Goal: Task Accomplishment & Management: Manage account settings

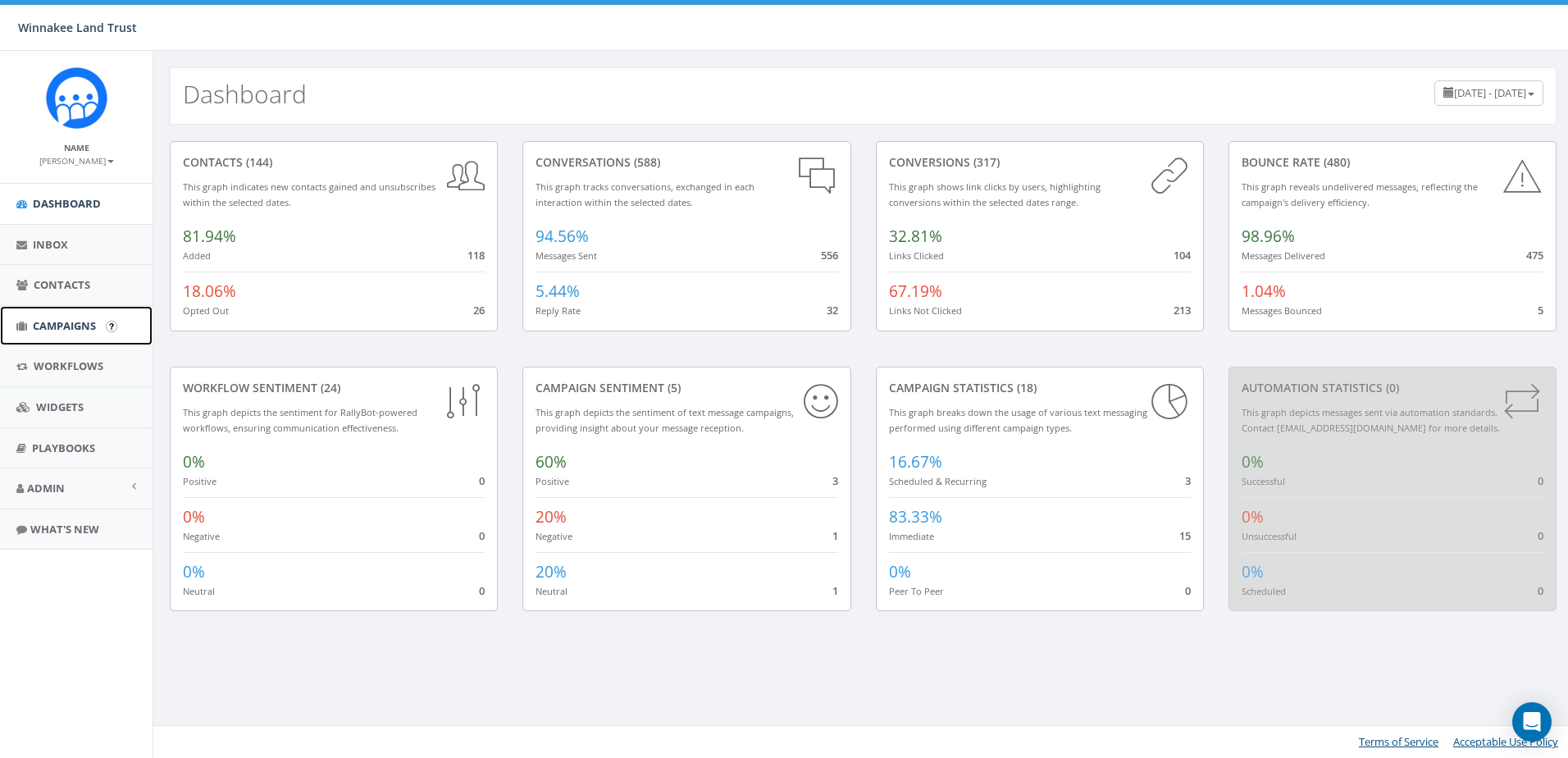
click at [30, 323] on link "Campaigns" at bounding box center [76, 326] width 153 height 40
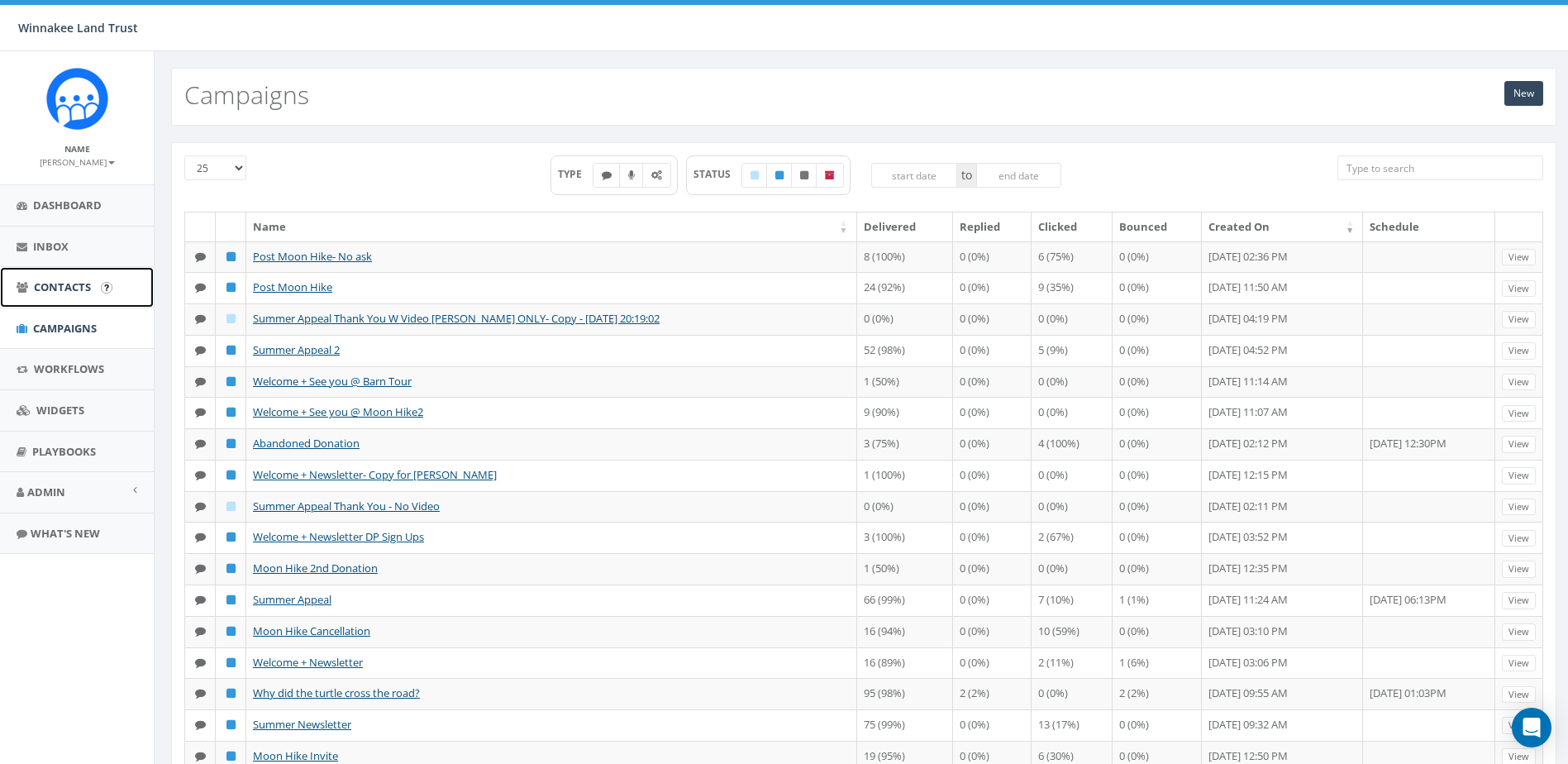
click at [62, 274] on link "Contacts" at bounding box center [77, 287] width 154 height 40
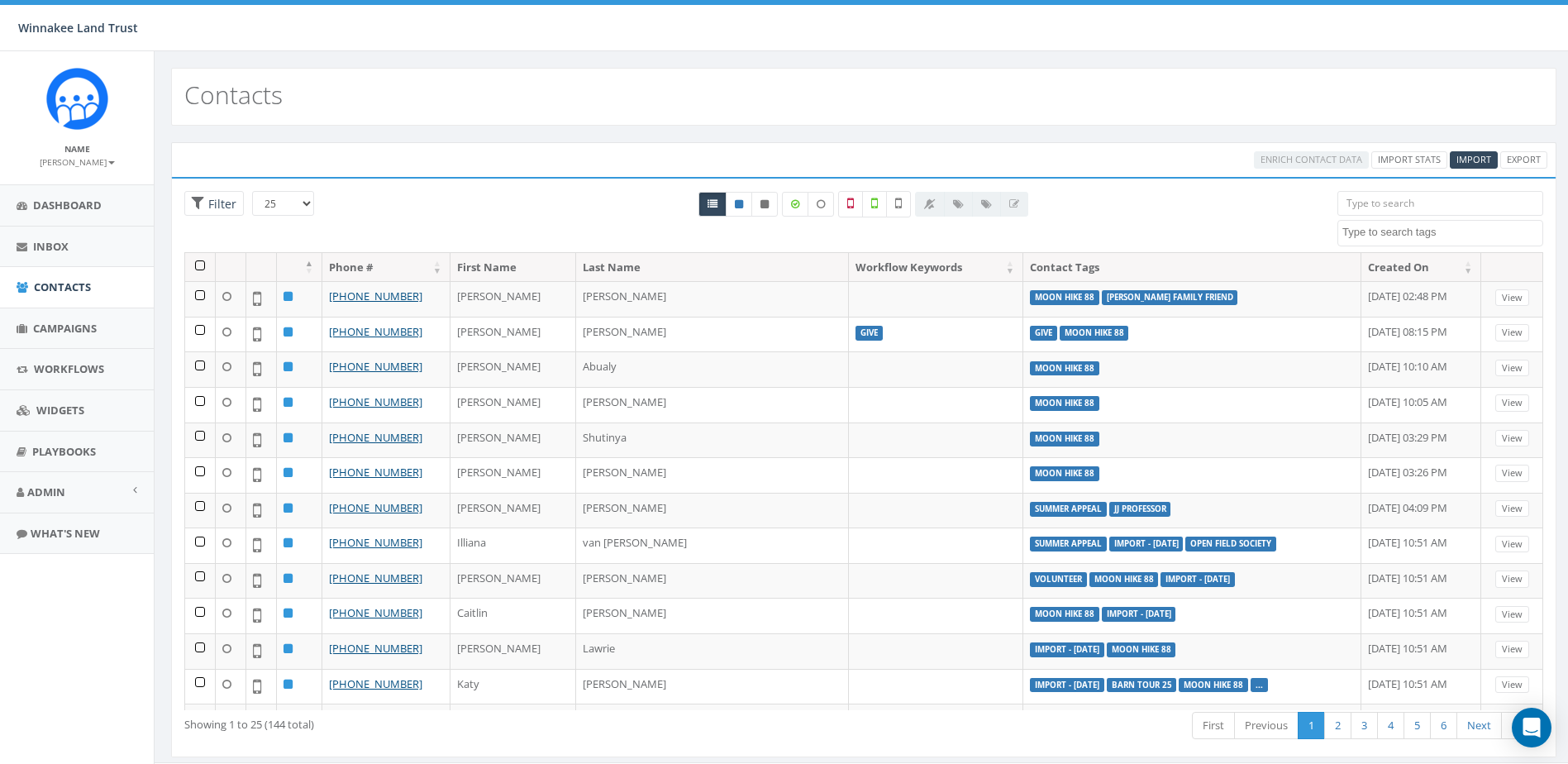
select select
click at [735, 199] on icon at bounding box center [739, 204] width 9 height 10
radio input "true"
click at [1520, 159] on link "Export" at bounding box center [1523, 160] width 47 height 17
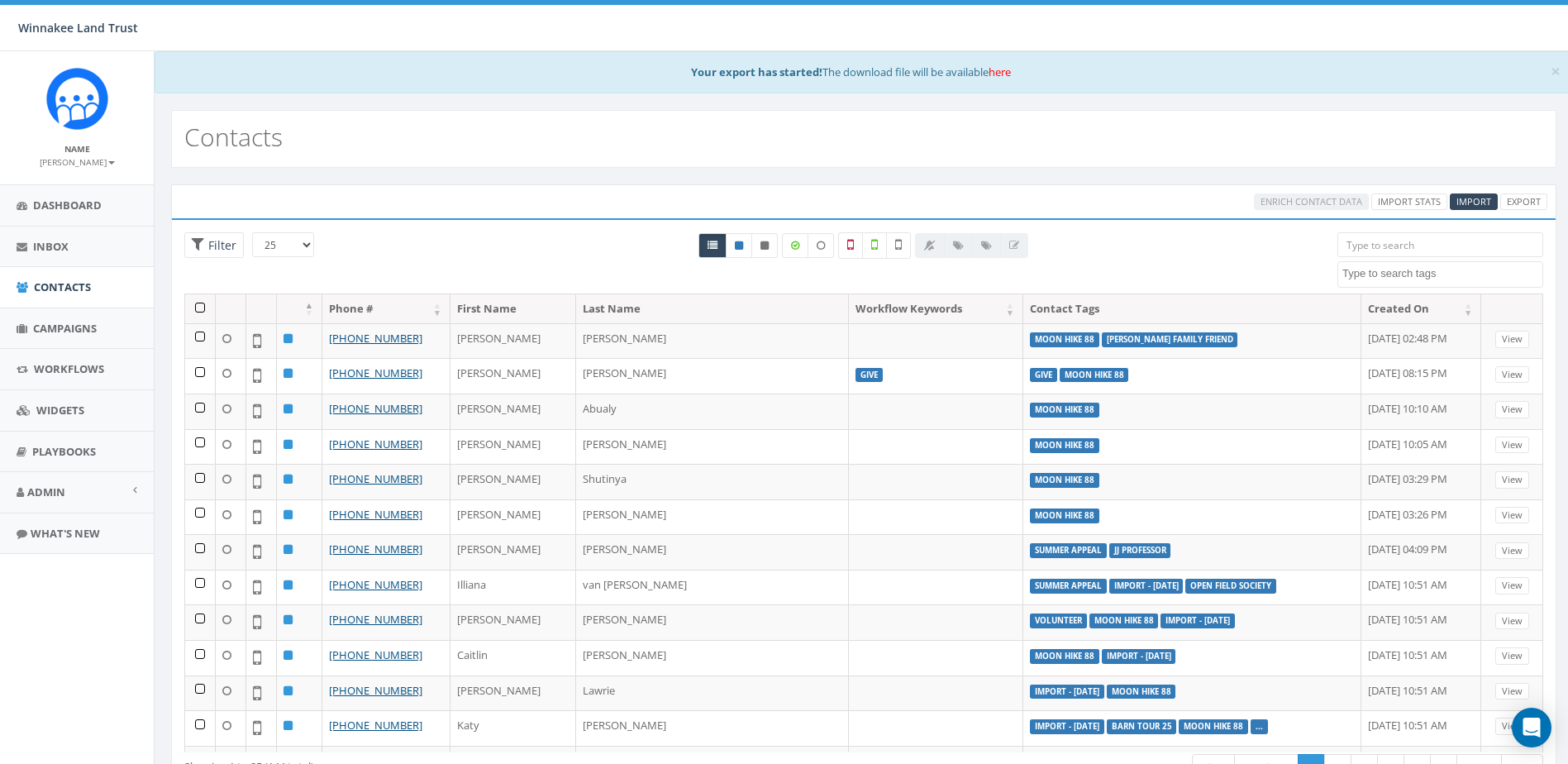
select select
click at [1004, 73] on link "here" at bounding box center [999, 71] width 22 height 15
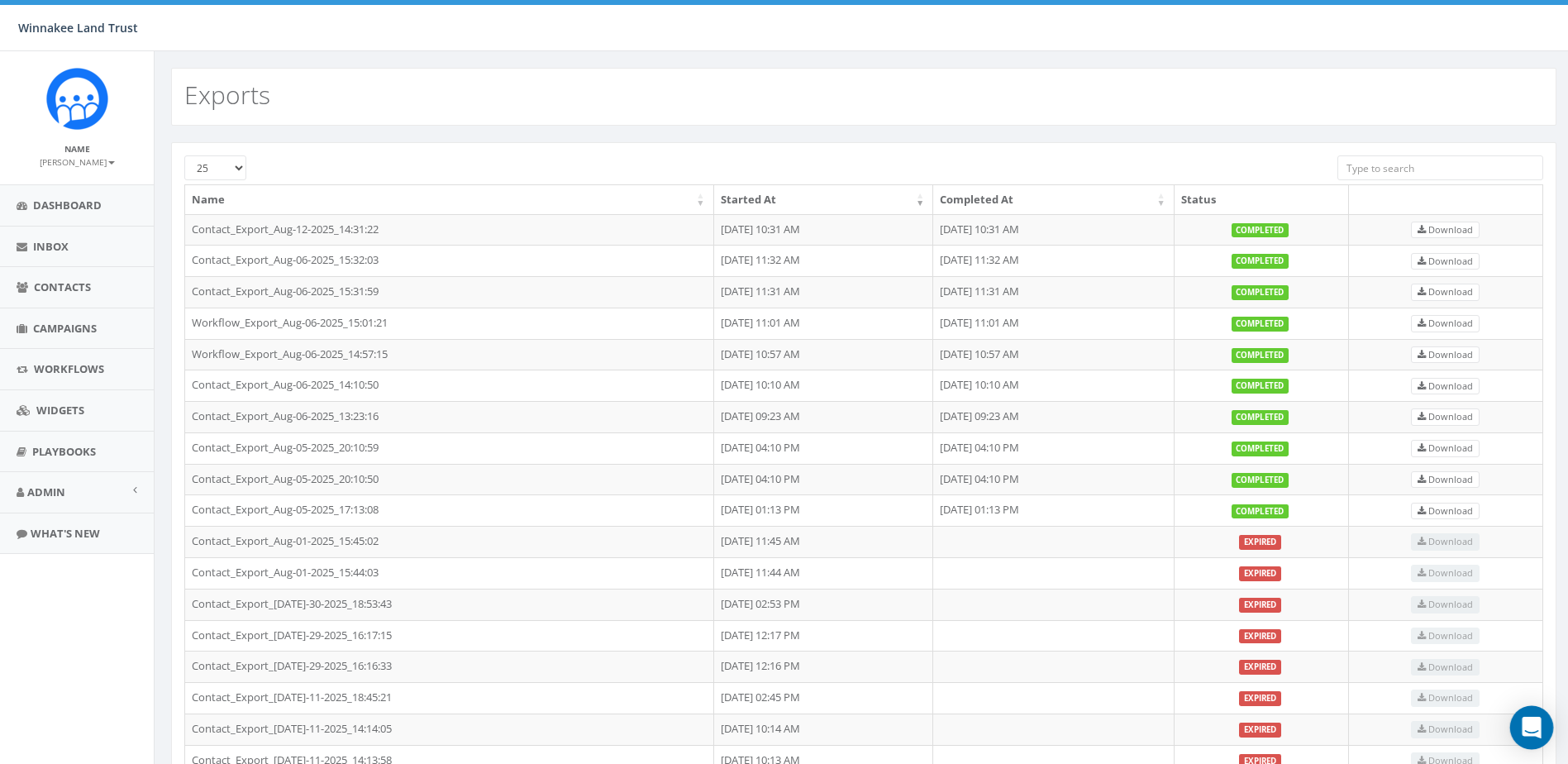
click at [1534, 735] on icon "Open Intercom Messenger" at bounding box center [1530, 727] width 19 height 21
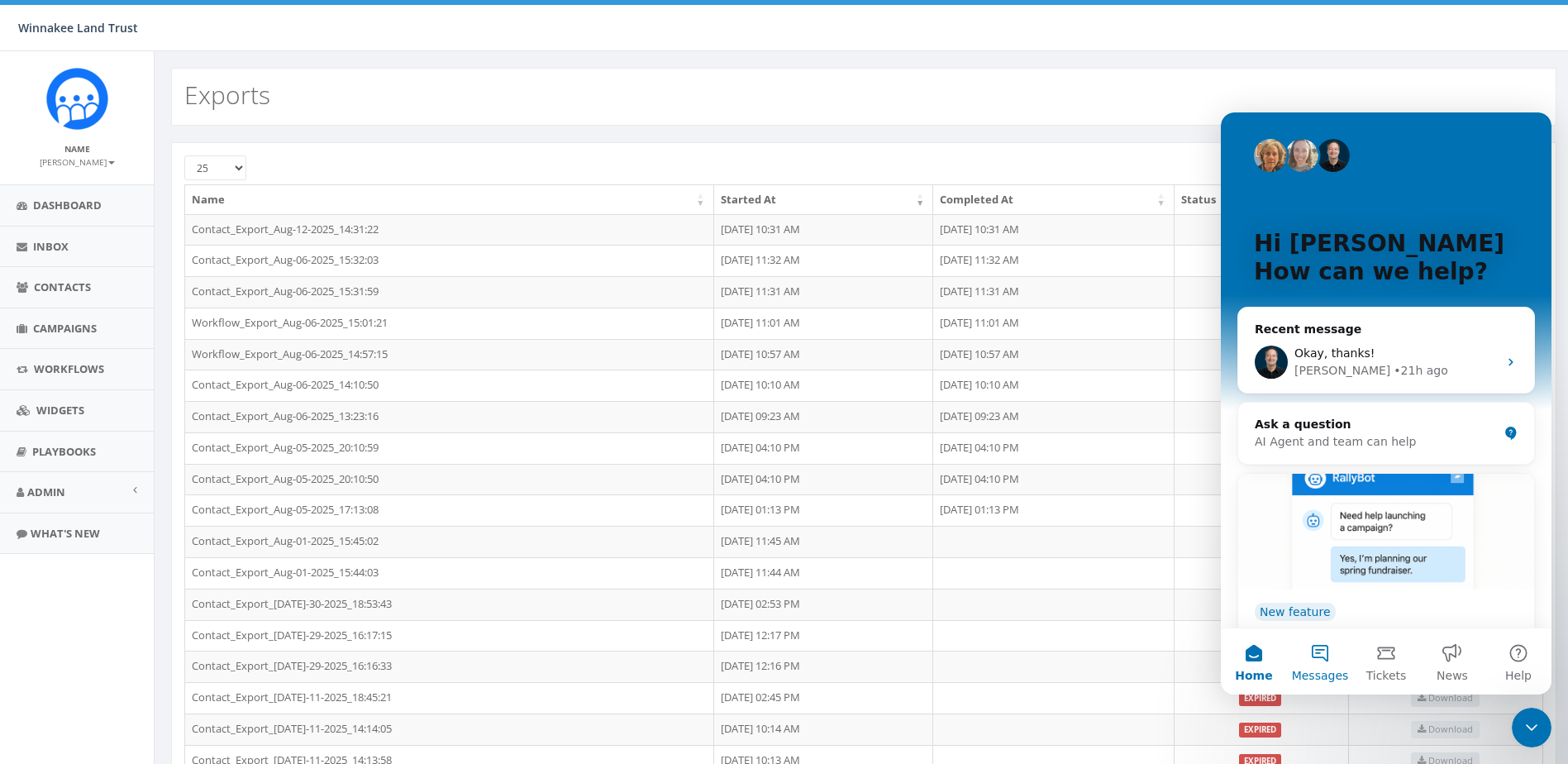
click at [1319, 661] on button "Messages" at bounding box center [1319, 661] width 66 height 66
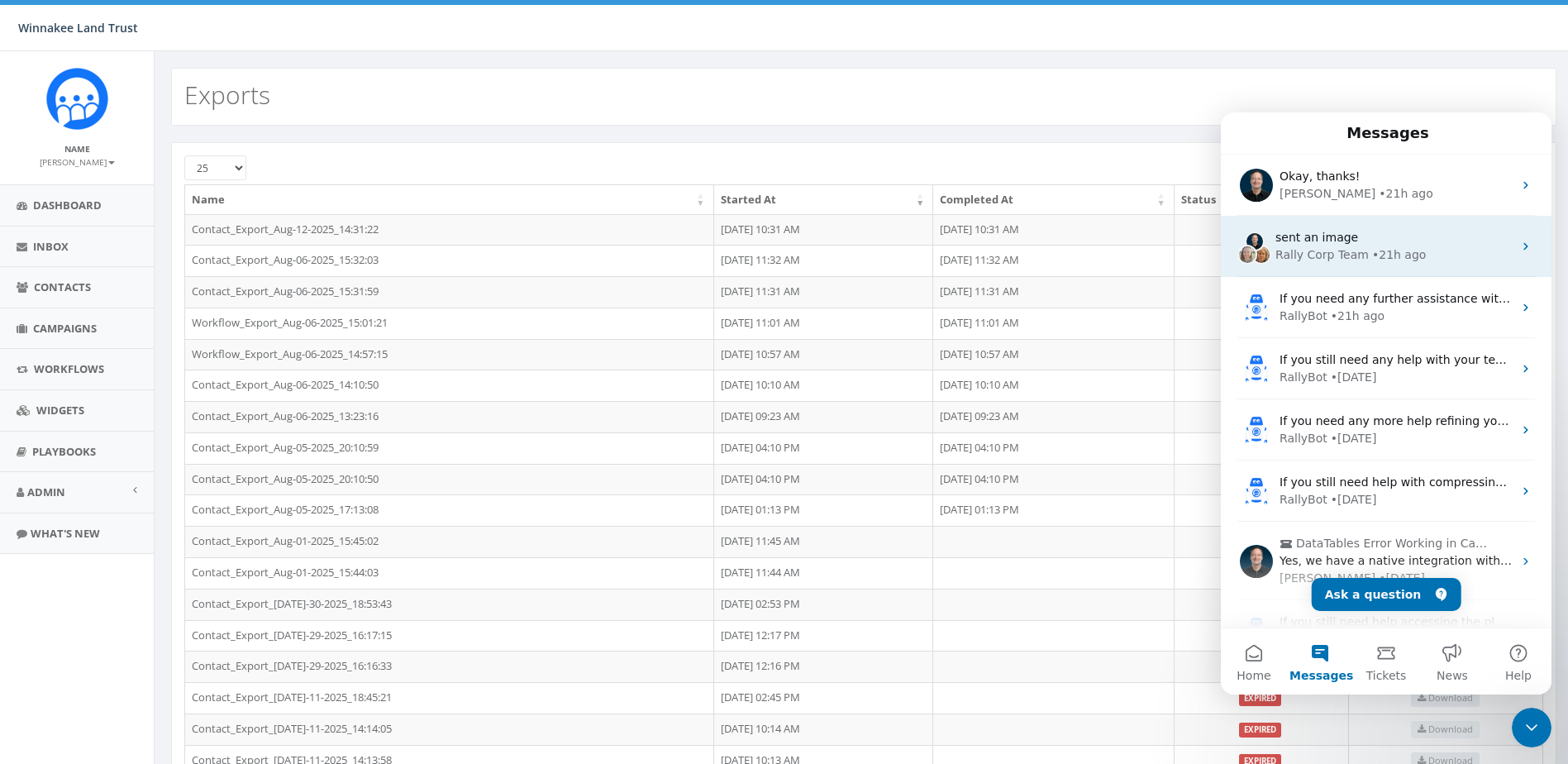
click at [1372, 250] on div "• 21h ago" at bounding box center [1398, 255] width 54 height 17
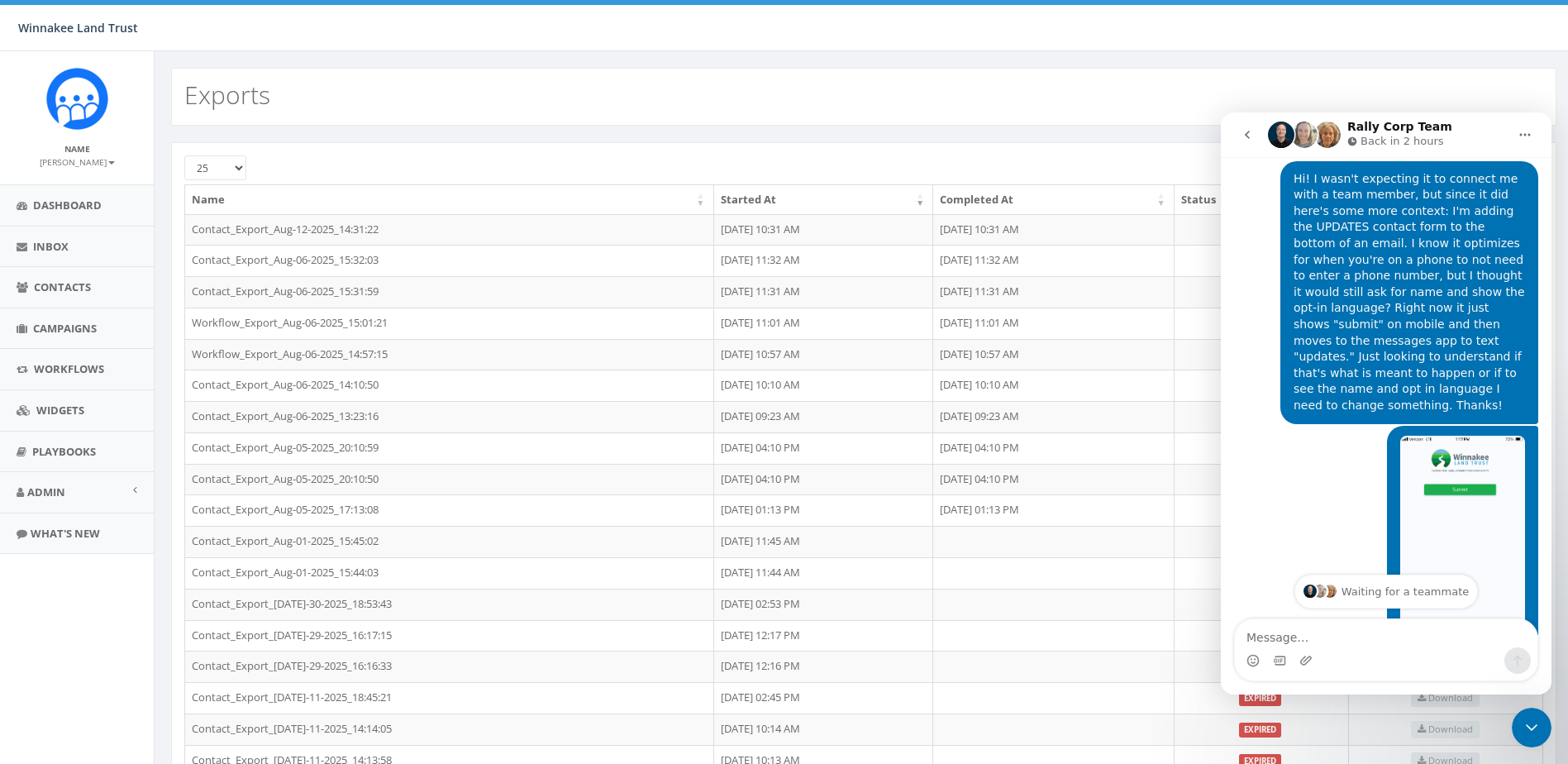
scroll to position [1534, 0]
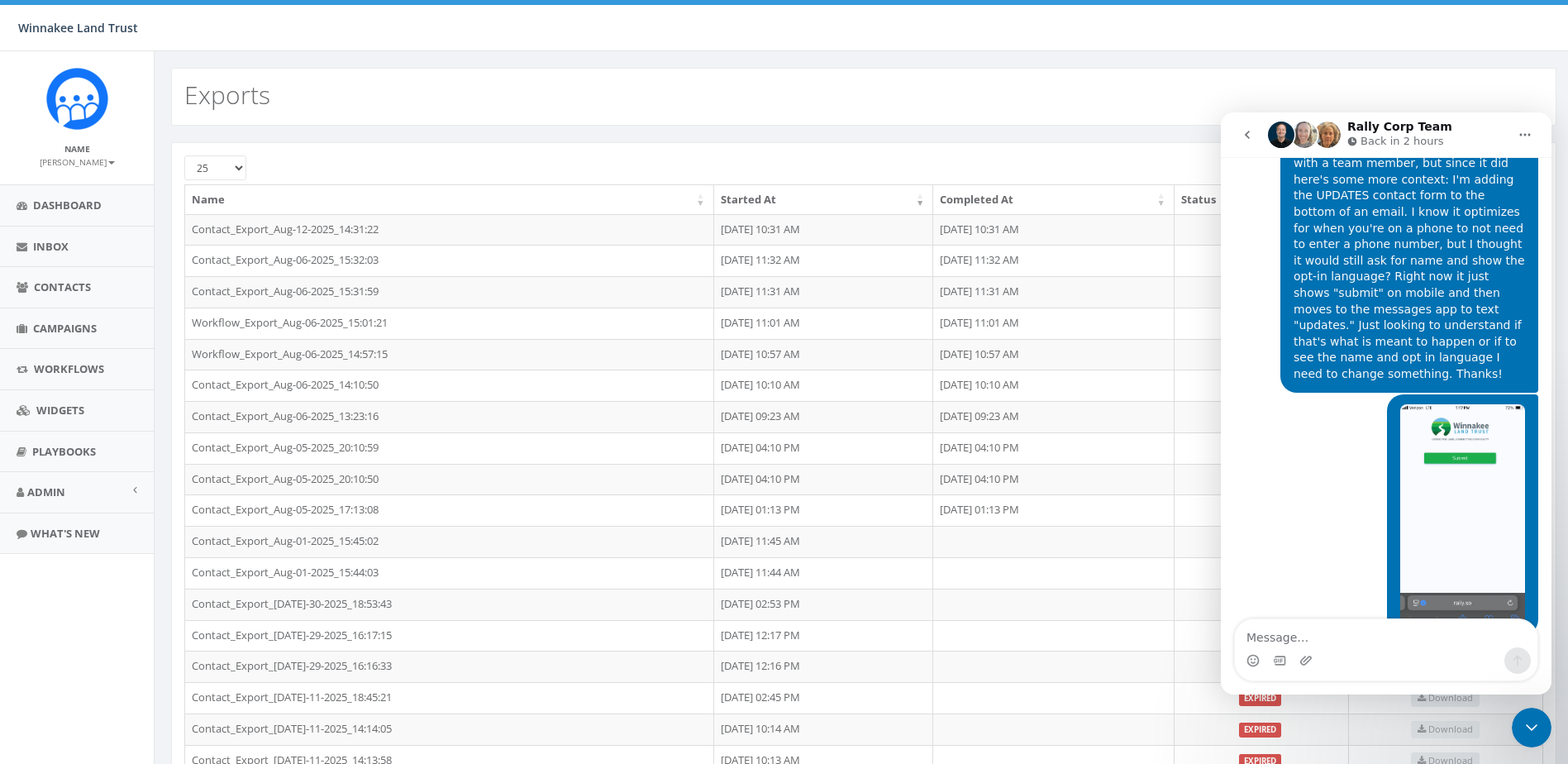
click at [1539, 729] on icon "Close Intercom Messenger" at bounding box center [1530, 727] width 20 height 20
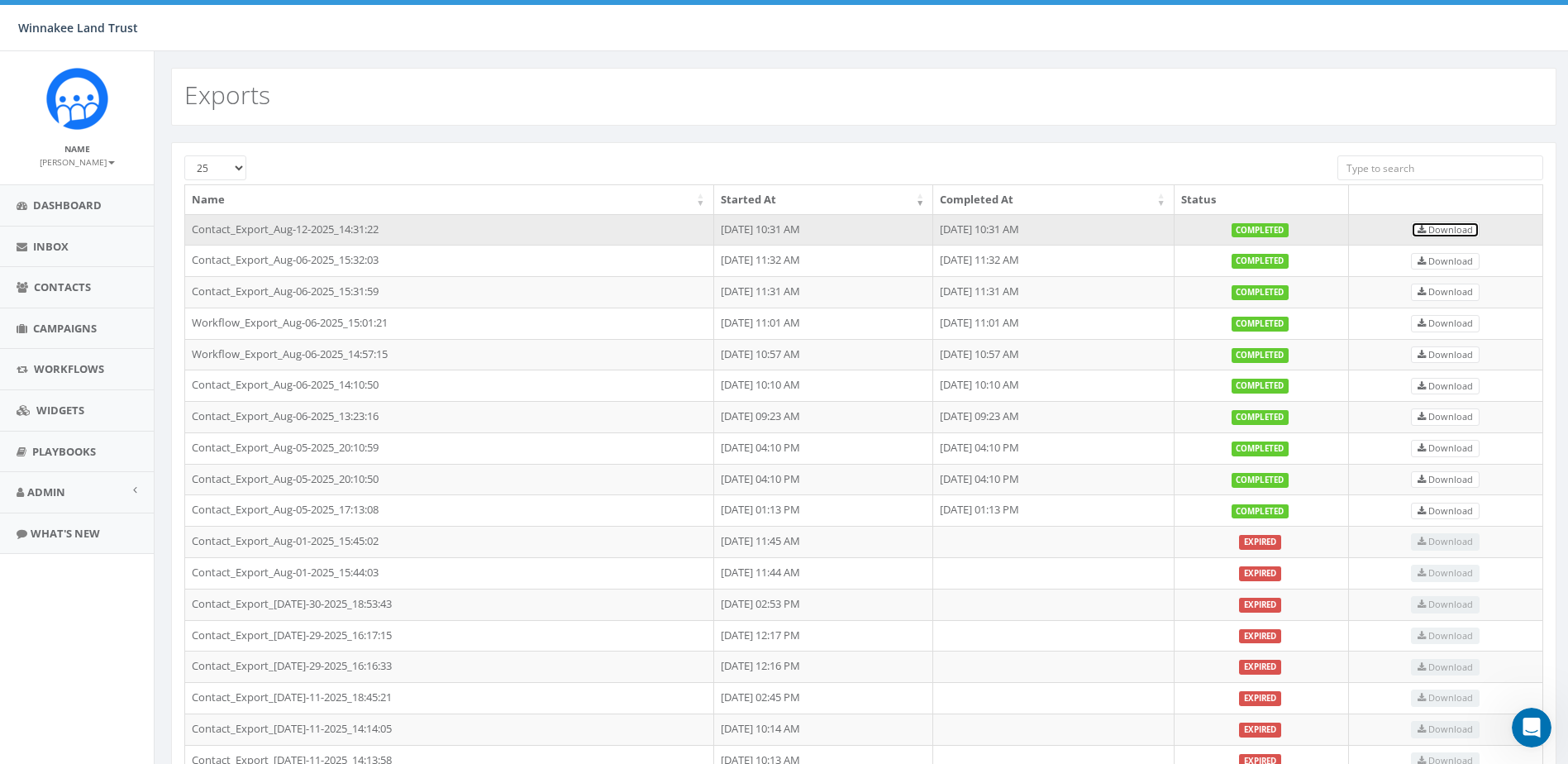
click at [1456, 226] on span "Download" at bounding box center [1445, 229] width 56 height 13
